Goal: Use online tool/utility: Use online tool/utility

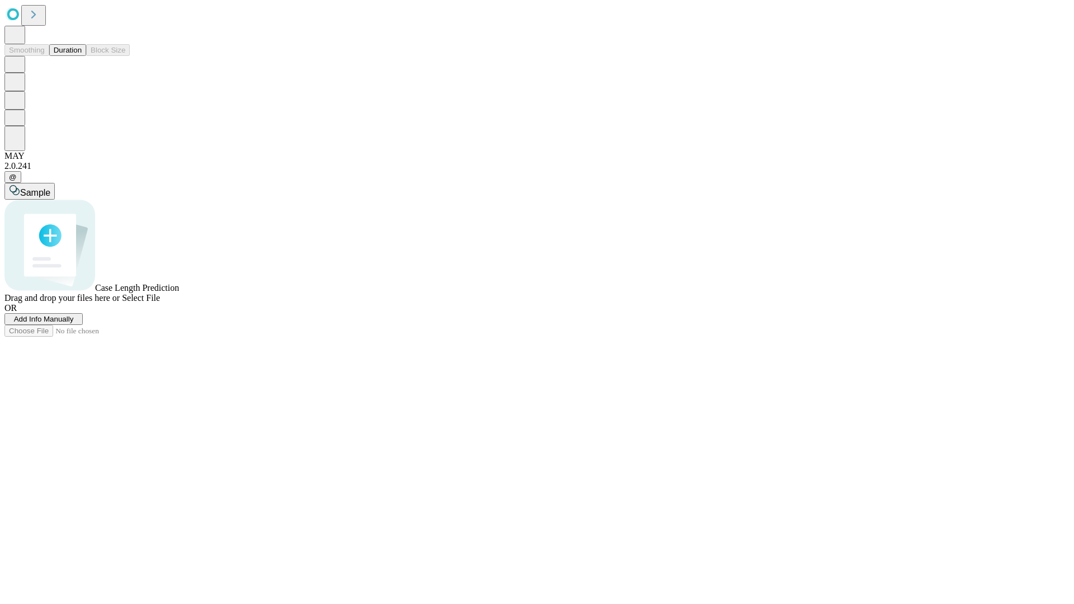
click at [82, 56] on button "Duration" at bounding box center [67, 50] width 37 height 12
click at [74, 323] on span "Add Info Manually" at bounding box center [44, 319] width 60 height 8
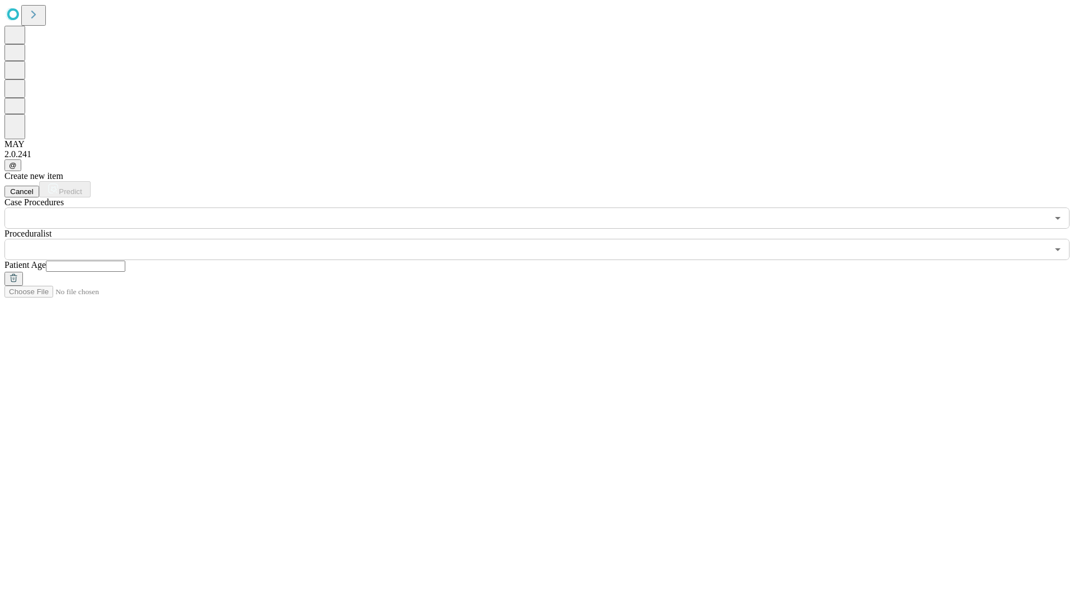
click at [125, 261] on input "text" at bounding box center [85, 266] width 79 height 11
type input "**"
click at [545, 239] on input "text" at bounding box center [525, 249] width 1043 height 21
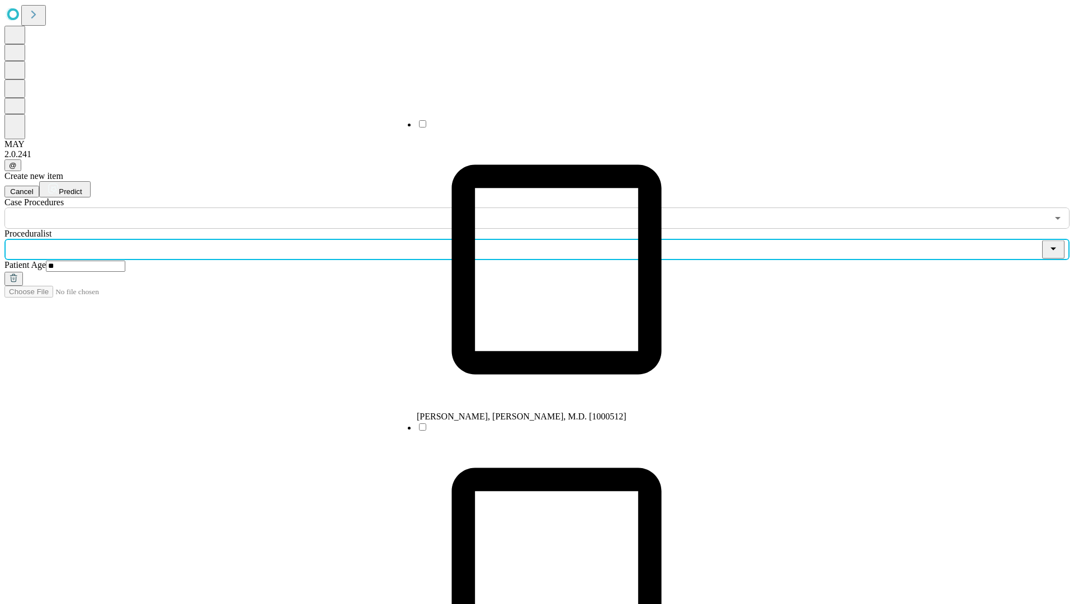
click at [545, 128] on li "[PERSON_NAME], [PERSON_NAME], M.D. [1000512]" at bounding box center [557, 270] width 280 height 303
click at [235, 207] on input "text" at bounding box center [525, 217] width 1043 height 21
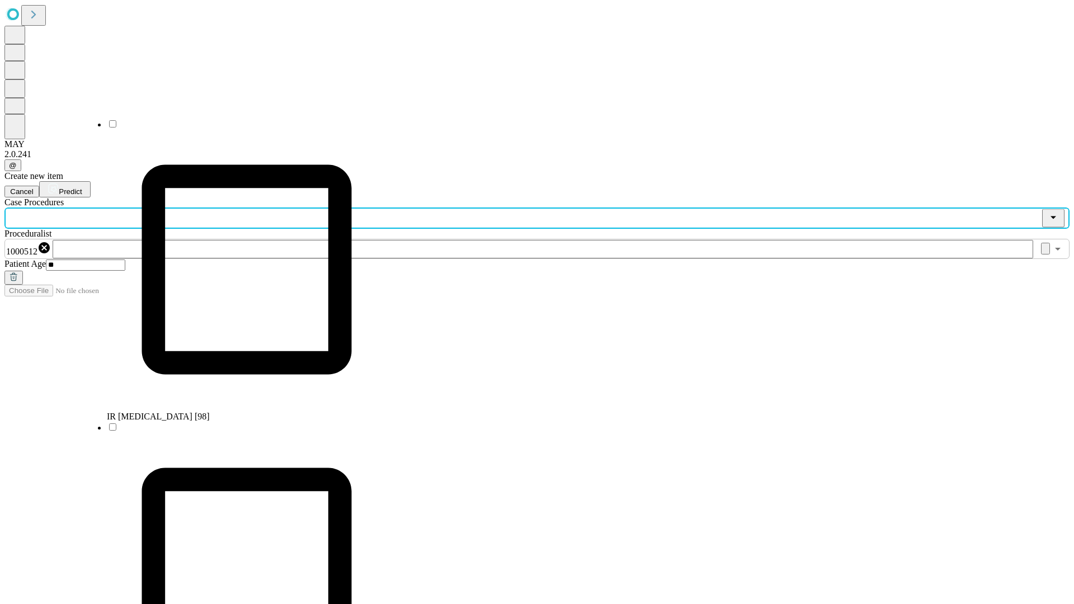
click at [235, 128] on li "IR [MEDICAL_DATA] [98]" at bounding box center [247, 270] width 280 height 303
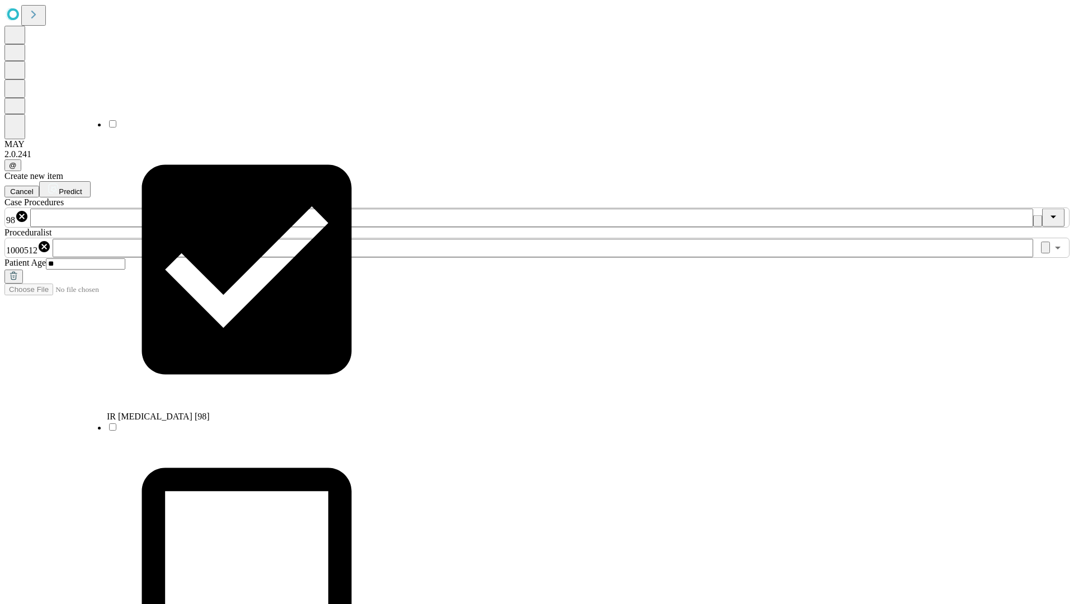
click at [82, 187] on span "Predict" at bounding box center [70, 191] width 23 height 8
